Goal: Task Accomplishment & Management: Use online tool/utility

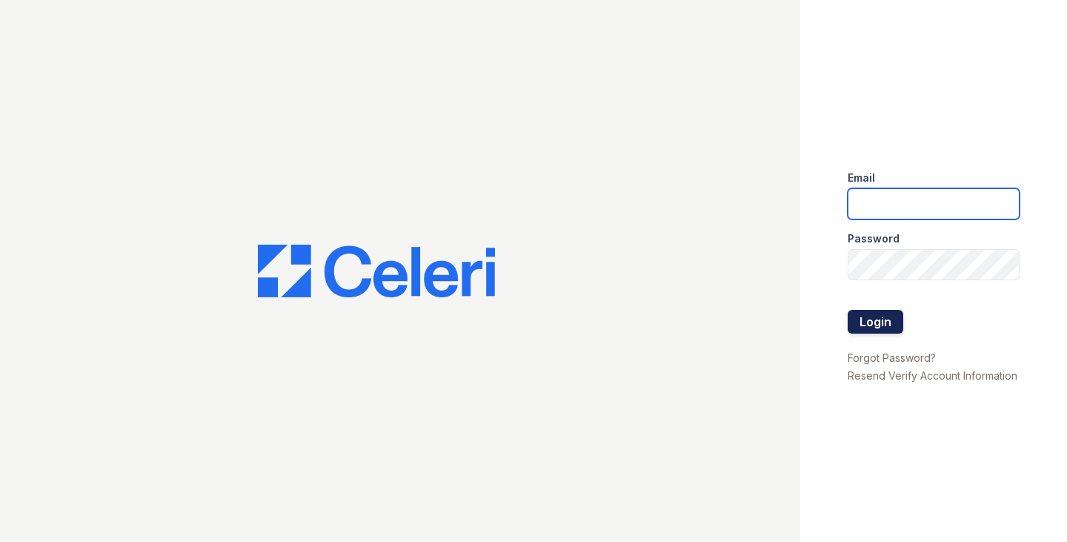
type input "ggallagher@samapartments.com"
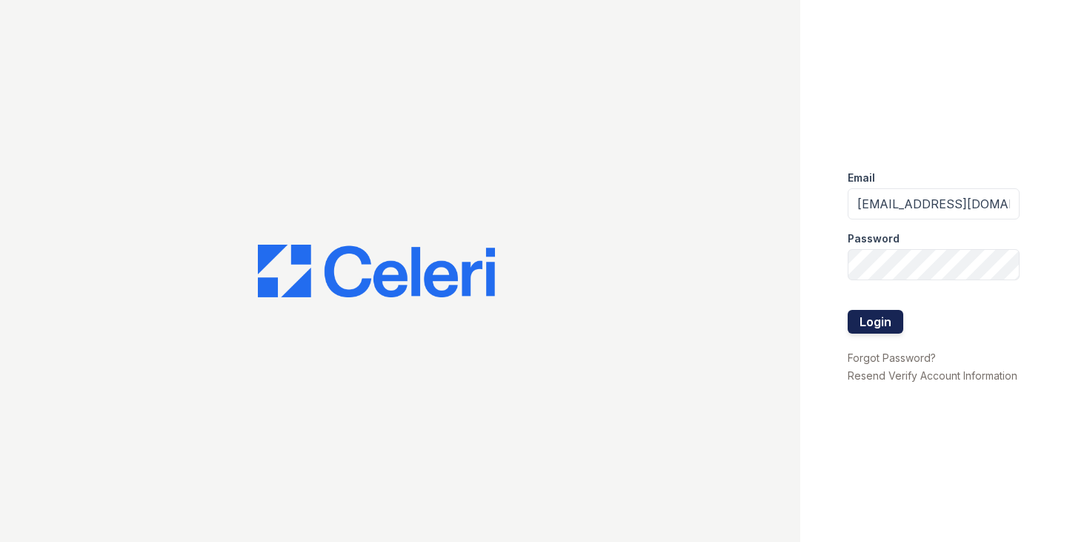
click at [890, 316] on button "Login" at bounding box center [876, 322] width 56 height 24
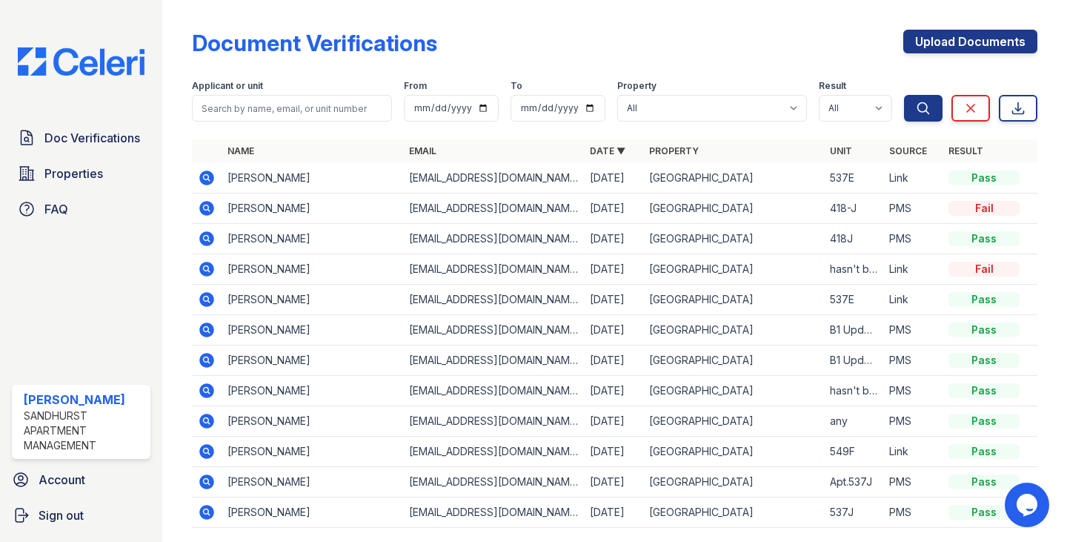
click at [207, 175] on icon at bounding box center [207, 178] width 18 height 18
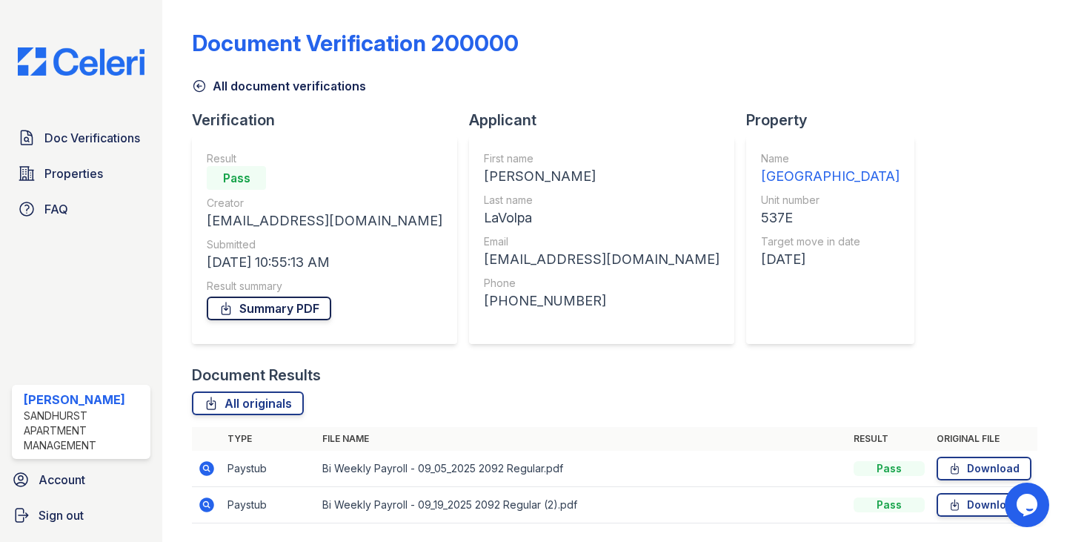
click at [248, 304] on link "Summary PDF" at bounding box center [269, 308] width 124 height 24
click at [957, 474] on link "Download" at bounding box center [984, 468] width 95 height 24
click at [963, 506] on link "Download" at bounding box center [984, 505] width 95 height 24
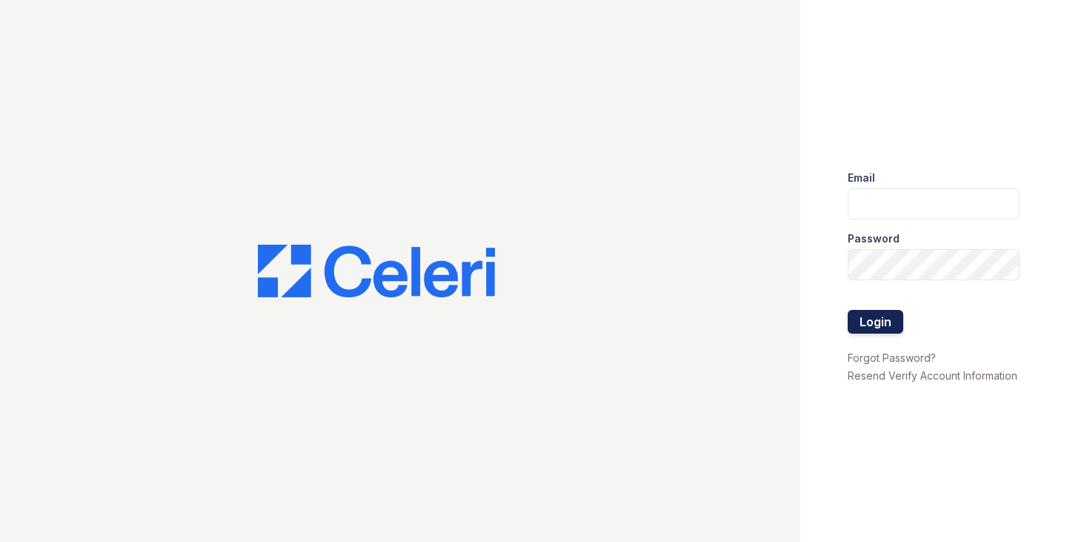
type input "[EMAIL_ADDRESS][DOMAIN_NAME]"
click at [893, 311] on button "Login" at bounding box center [876, 322] width 56 height 24
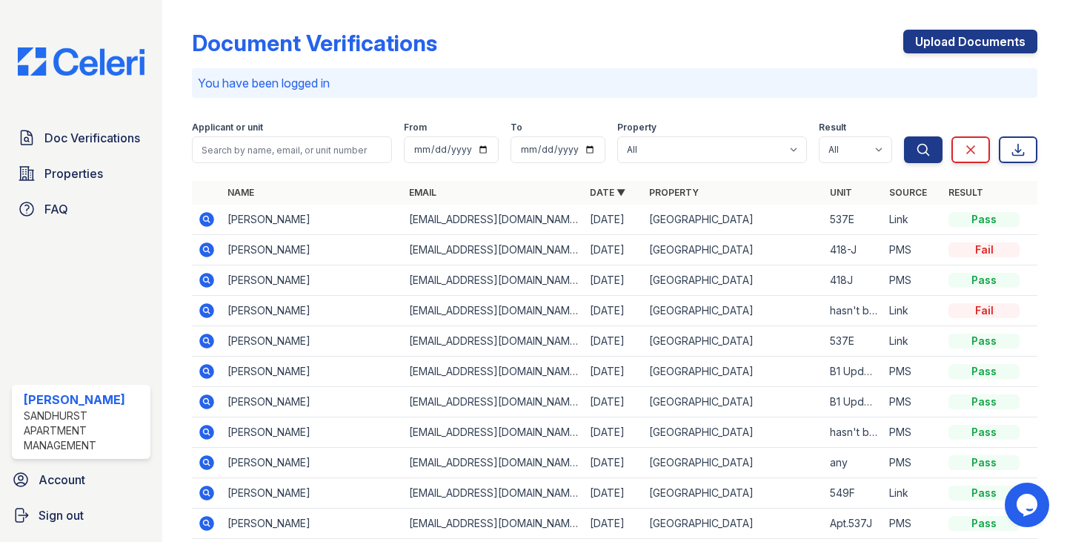
click at [209, 216] on icon at bounding box center [207, 219] width 15 height 15
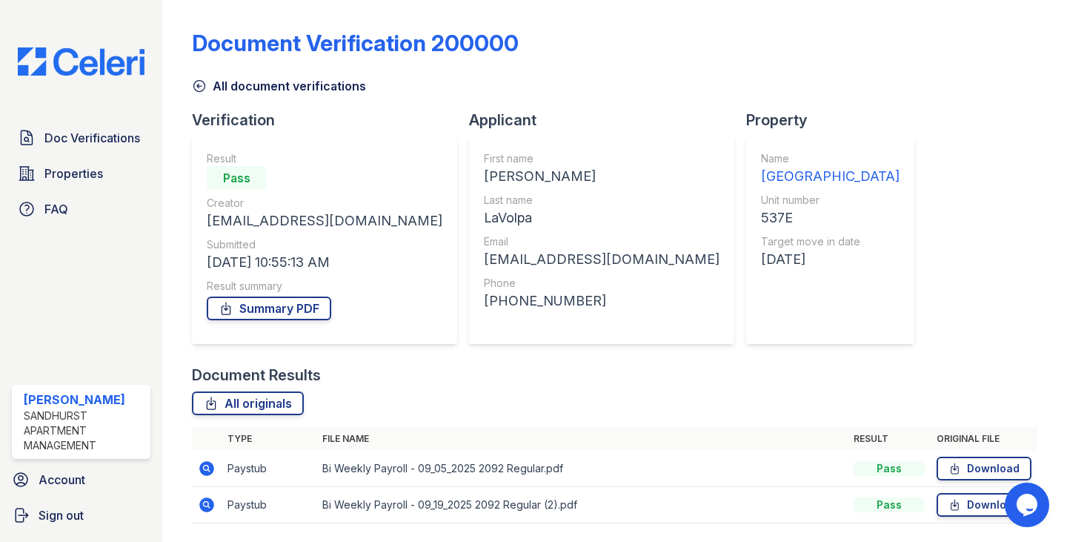
scroll to position [47, 0]
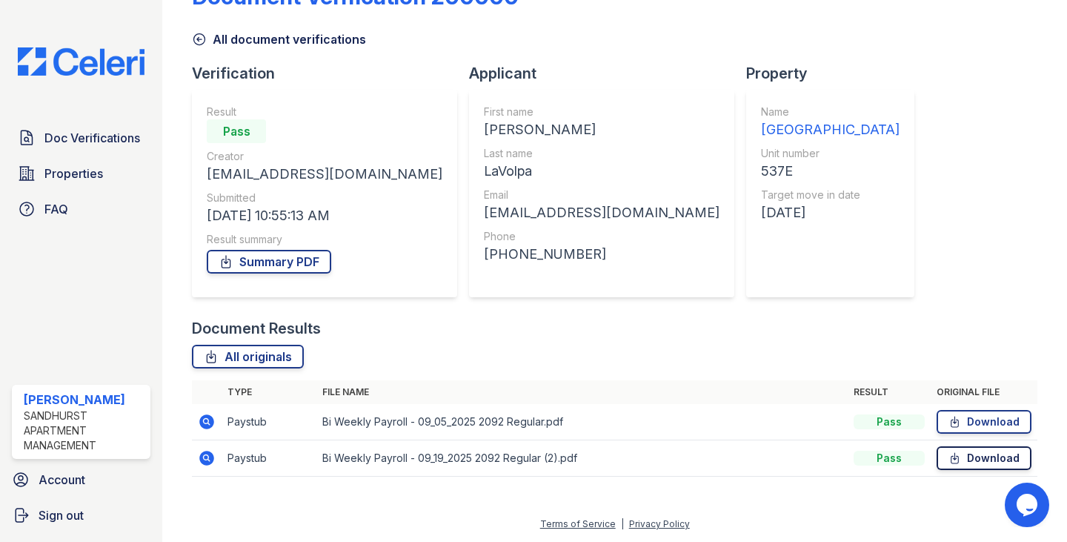
click at [949, 461] on icon at bounding box center [955, 458] width 13 height 15
click at [66, 201] on span "FAQ" at bounding box center [56, 209] width 24 height 18
click at [96, 76] on div "Doc Verifications Properties FAQ Ginny Gallagher Sandhurst Apartment Management…" at bounding box center [81, 271] width 162 height 542
click at [98, 70] on img at bounding box center [81, 61] width 150 height 28
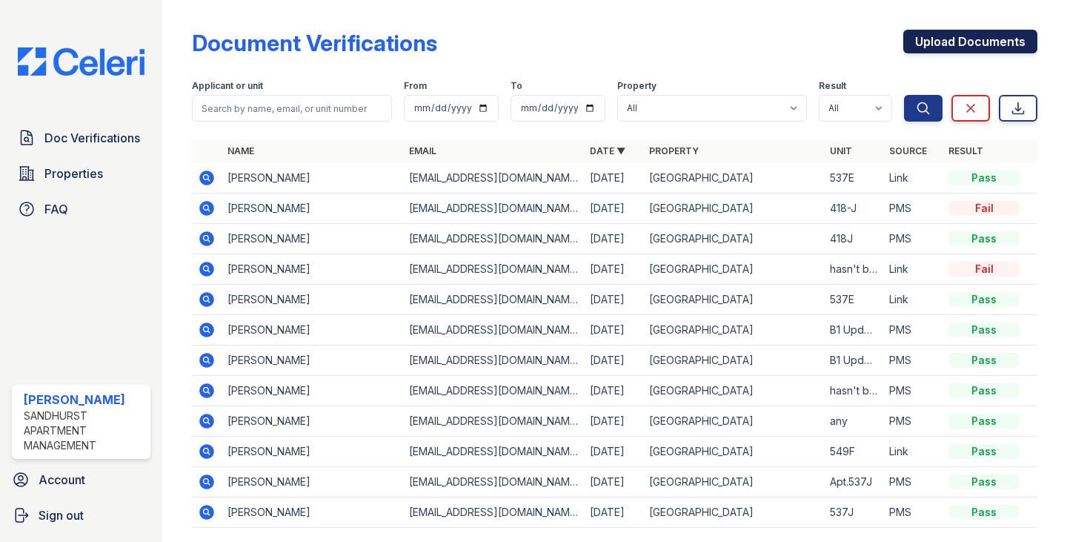
click at [1024, 49] on link "Upload Documents" at bounding box center [970, 42] width 134 height 24
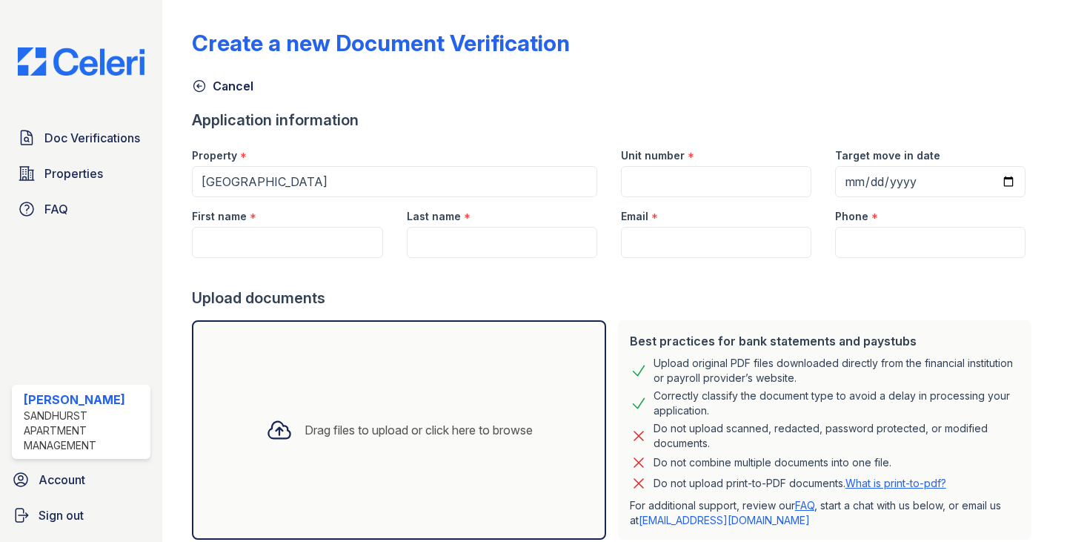
scroll to position [74, 0]
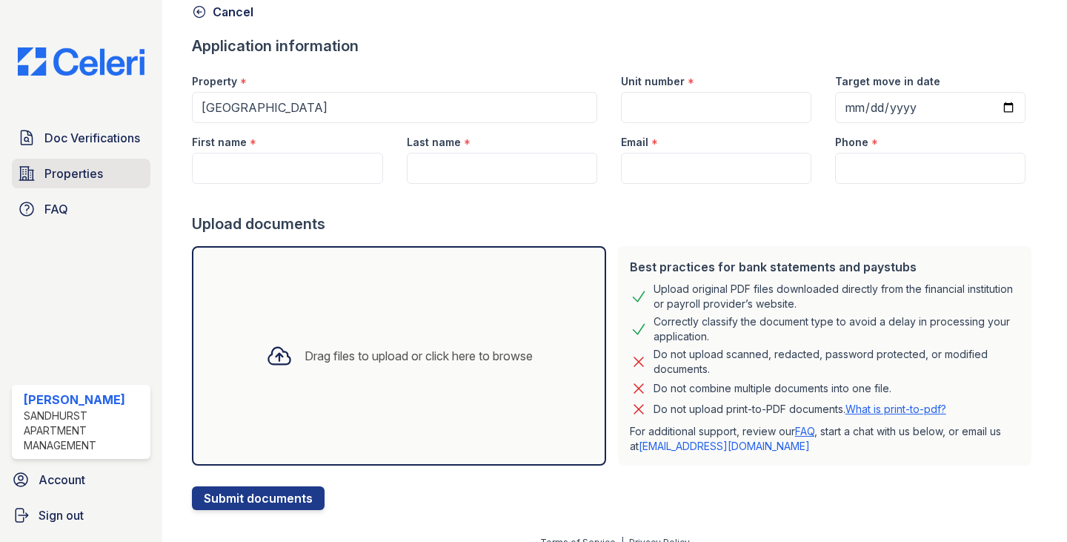
click at [100, 173] on span "Properties" at bounding box center [73, 174] width 59 height 18
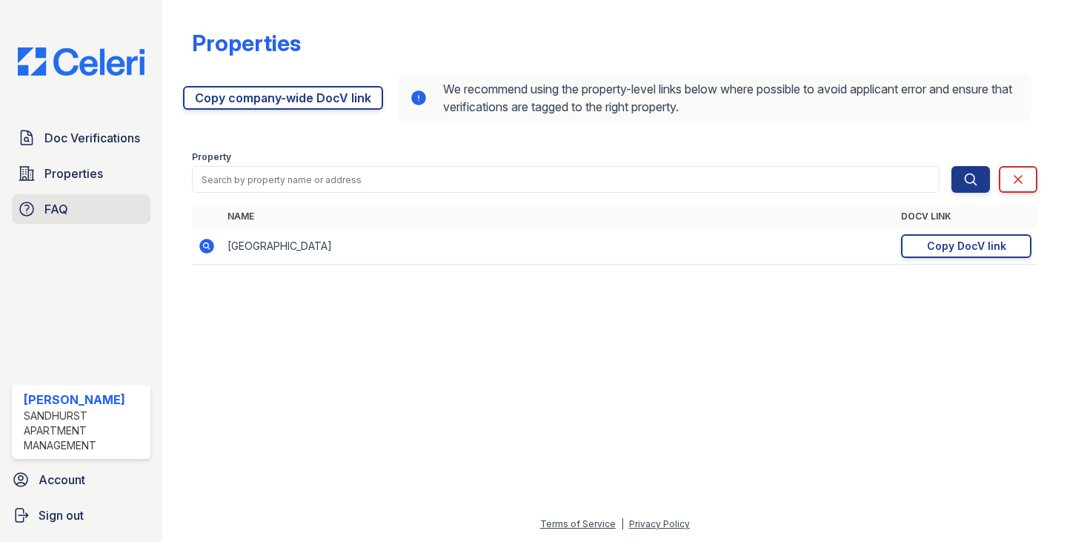
click at [81, 207] on link "FAQ" at bounding box center [81, 209] width 139 height 30
